Goal: Task Accomplishment & Management: Manage account settings

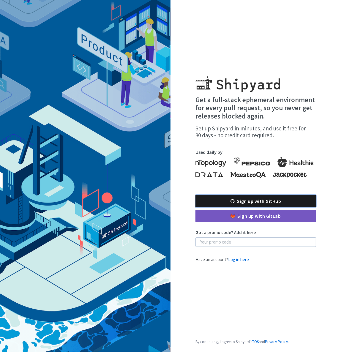
click at [264, 198] on link "Sign up with GitHub" at bounding box center [256, 201] width 121 height 12
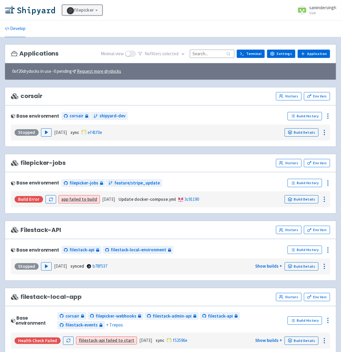
click at [82, 12] on link "filepicker" at bounding box center [82, 10] width 40 height 11
click at [315, 55] on link "Application" at bounding box center [314, 54] width 32 height 8
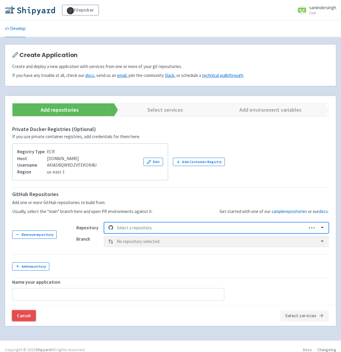
click at [27, 316] on link "Cancel" at bounding box center [23, 316] width 23 height 11
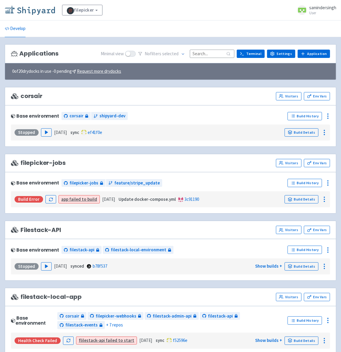
click at [40, 12] on img at bounding box center [30, 10] width 50 height 10
click at [316, 8] on span "samindersingh" at bounding box center [322, 8] width 27 height 6
click at [314, 39] on link "Sign out" at bounding box center [319, 39] width 34 height 9
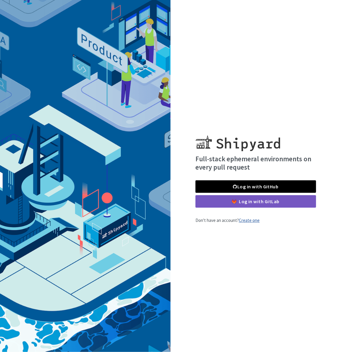
click at [250, 222] on link "Create one" at bounding box center [249, 221] width 21 height 6
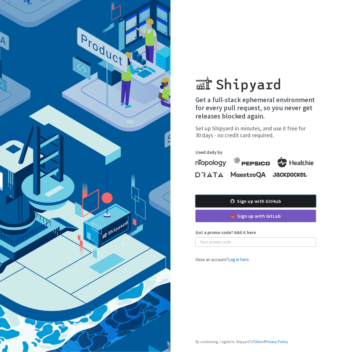
click at [248, 198] on link "Sign up with GitHub" at bounding box center [256, 201] width 121 height 12
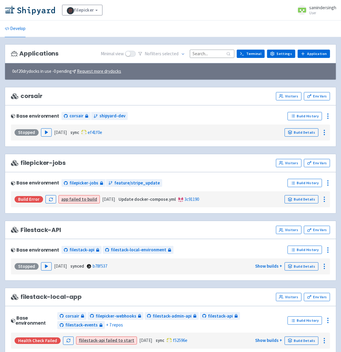
click at [331, 6] on span "samindersingh" at bounding box center [322, 8] width 27 height 6
click at [317, 40] on link "Sign out" at bounding box center [319, 39] width 34 height 9
